Goal: Use online tool/utility

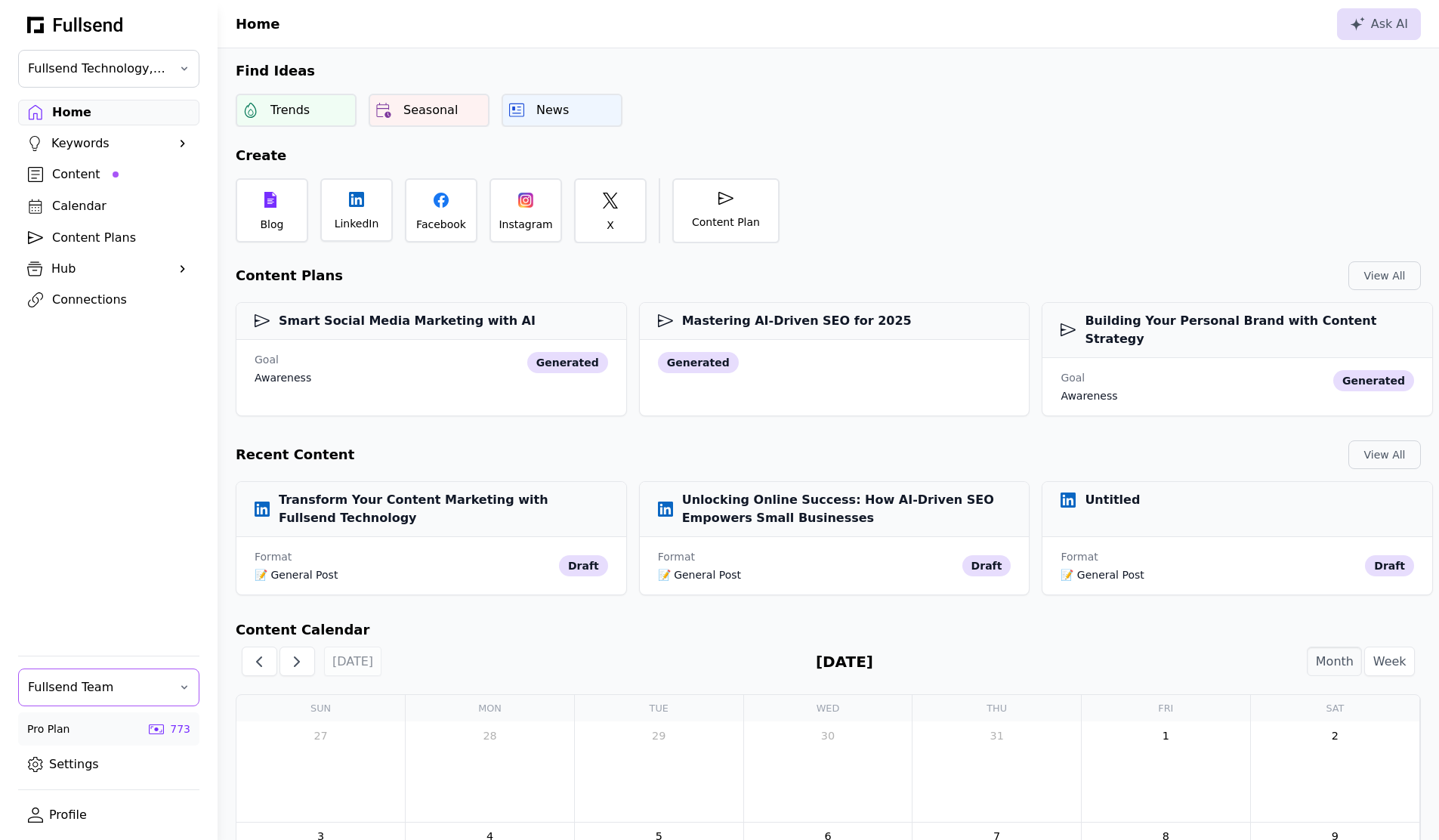
click at [102, 679] on span "Fullsend Team" at bounding box center [98, 687] width 140 height 18
click at [90, 789] on div "[PERSON_NAME]'s Personal Team" at bounding box center [108, 788] width 180 height 30
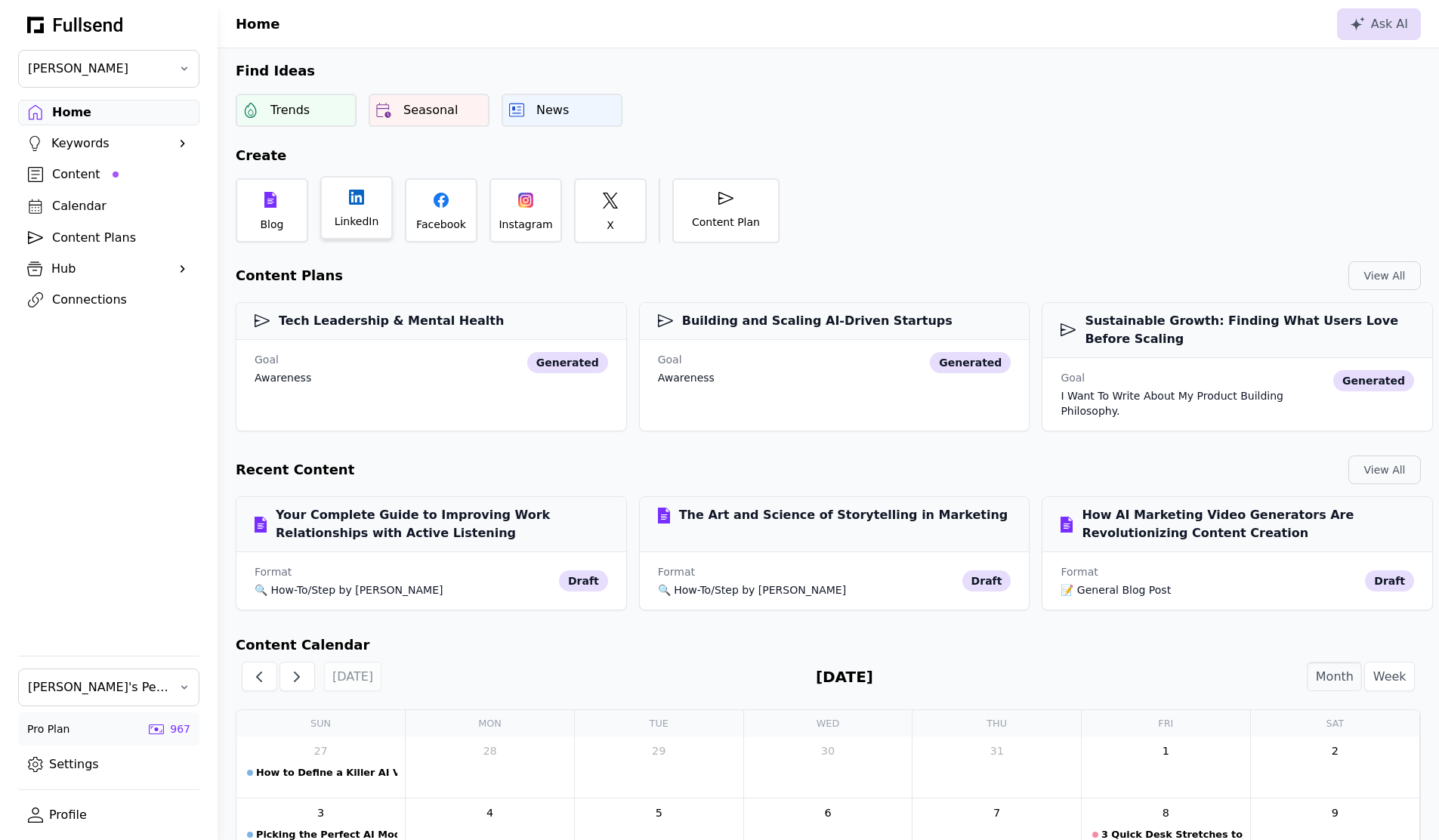
click at [345, 202] on div "LinkedIn" at bounding box center [357, 207] width 73 height 64
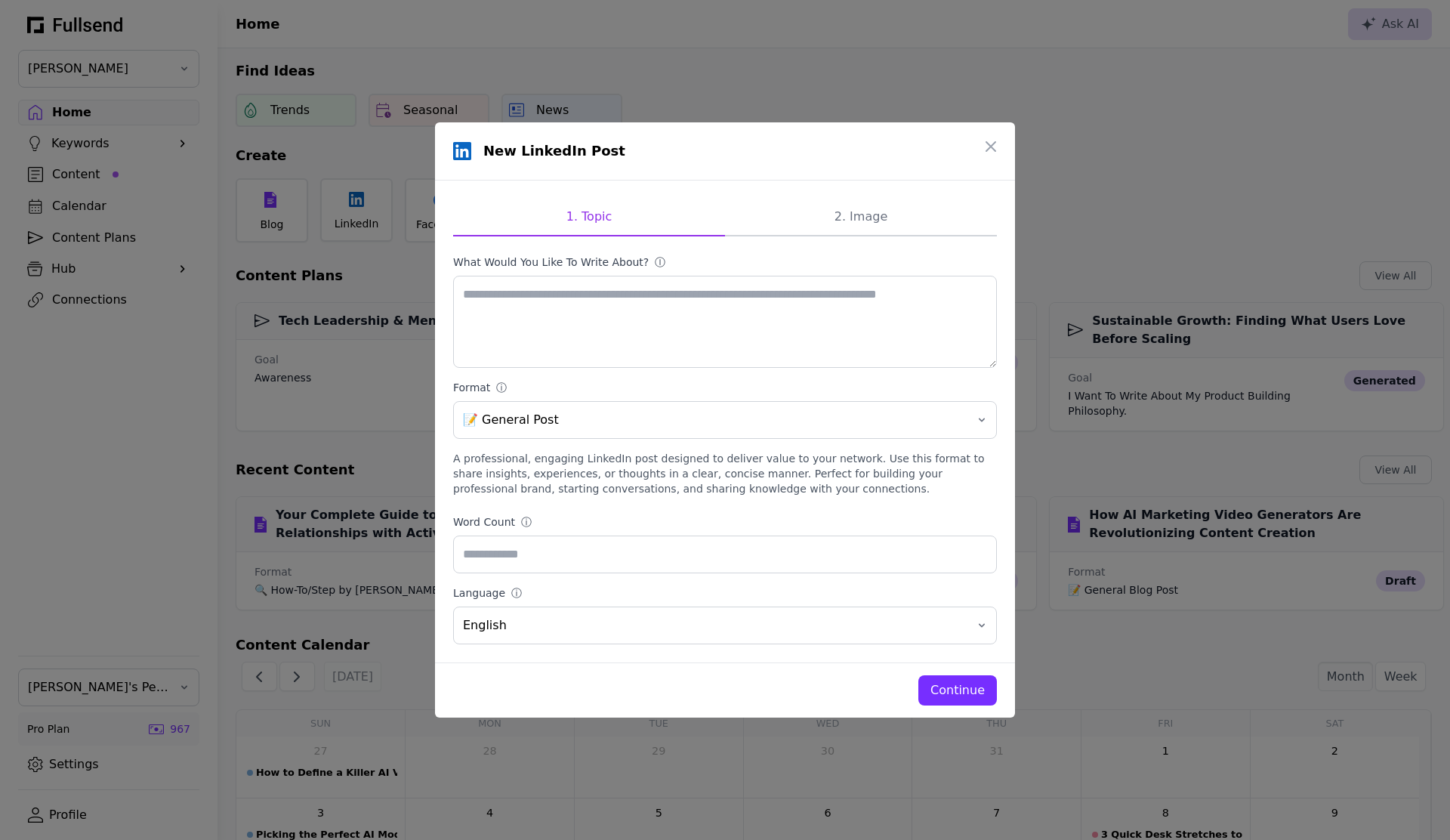
click at [621, 467] on div "A professional, engaging LinkedIn post designed to deliver value to your networ…" at bounding box center [725, 474] width 544 height 45
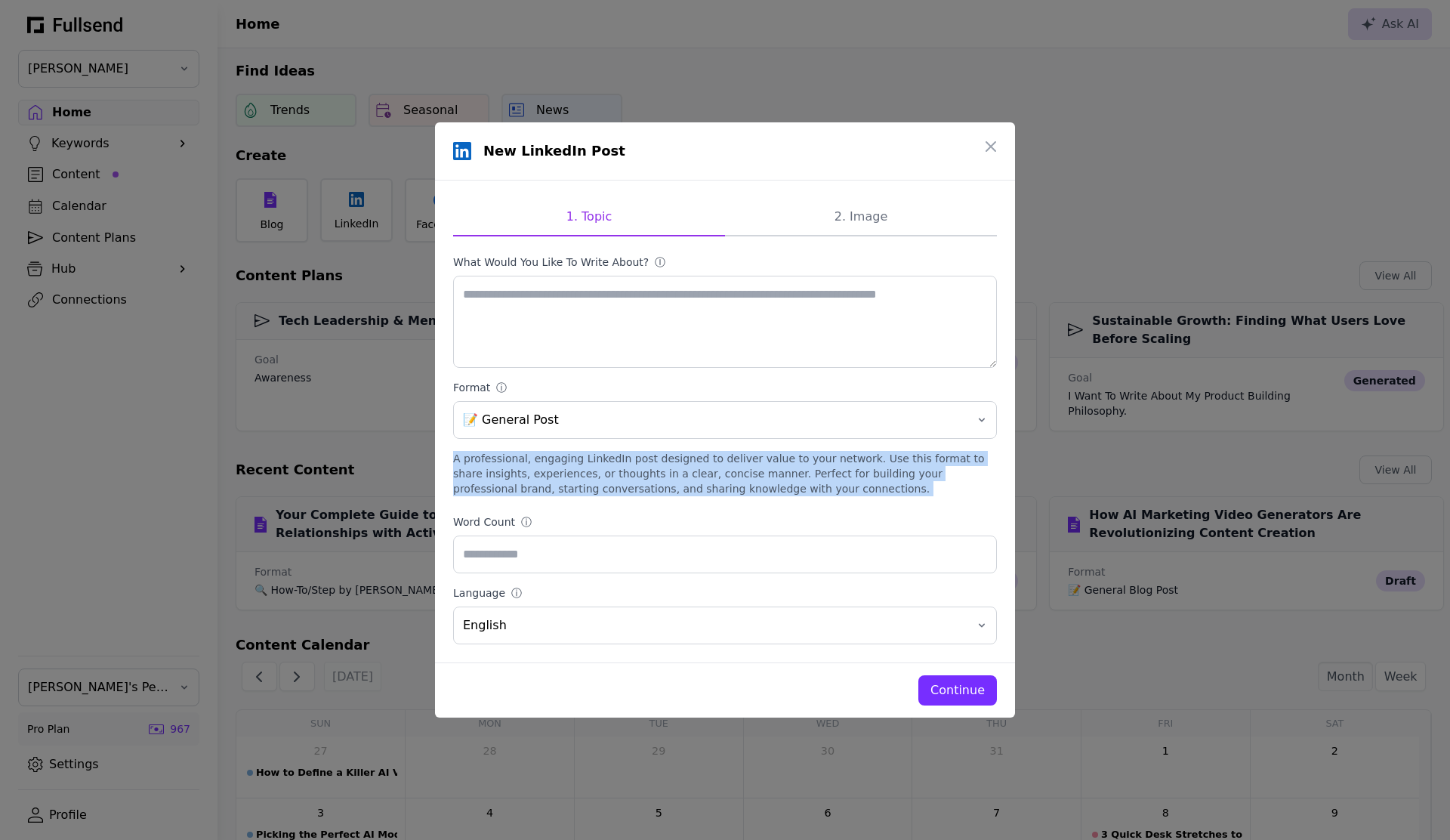
click at [621, 467] on div "A professional, engaging LinkedIn post designed to deliver value to your networ…" at bounding box center [725, 474] width 544 height 45
copy div "A professional, engaging LinkedIn post designed to deliver value to your networ…"
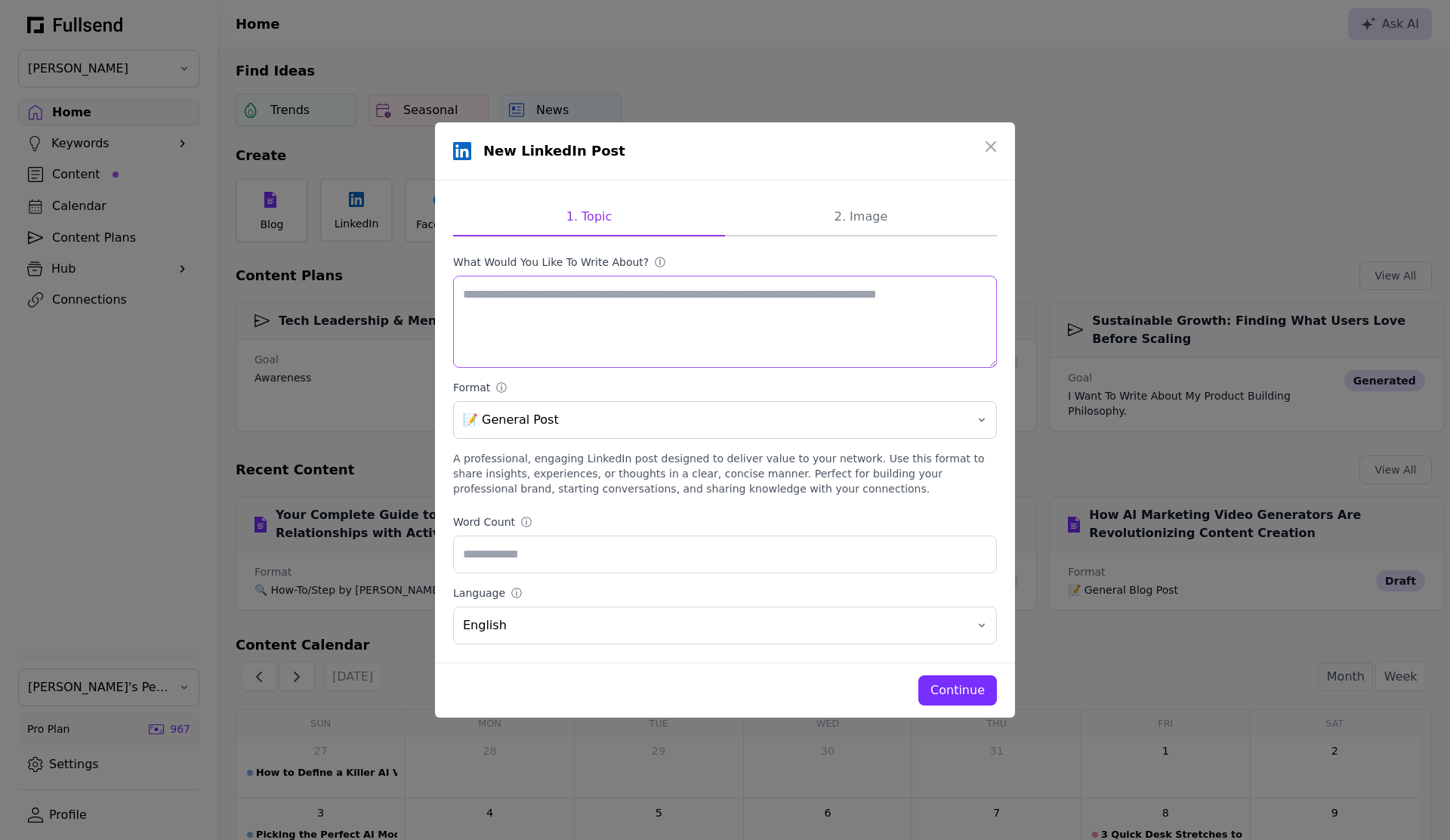
click at [644, 316] on textarea "What would you like to write about? ⓘ" at bounding box center [725, 322] width 544 height 92
paste textarea "**********"
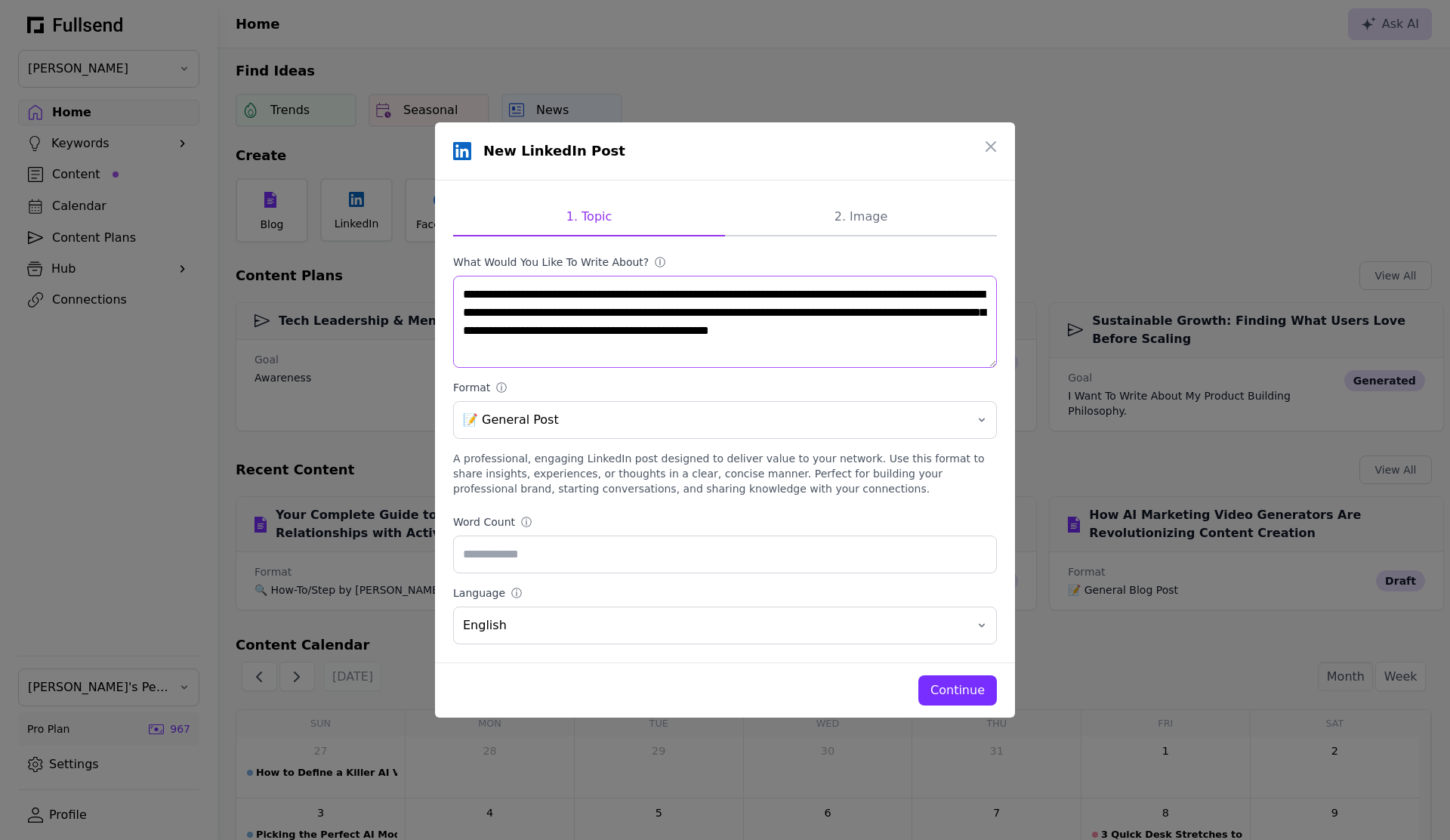
type textarea "**********"
click at [946, 689] on div "Continue" at bounding box center [957, 690] width 54 height 18
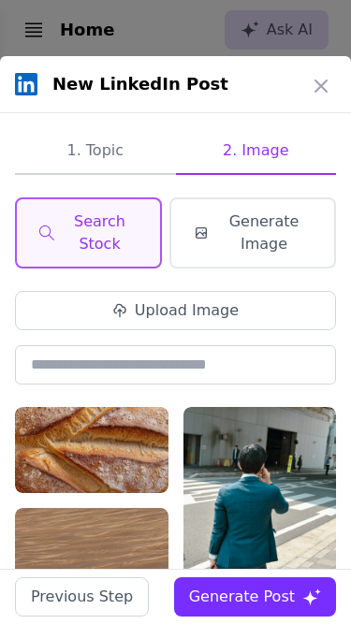
click at [320, 85] on icon "button" at bounding box center [320, 86] width 11 height 11
